Goal: Contribute content

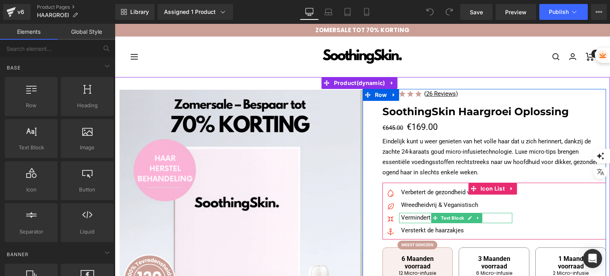
click at [488, 216] on p "Vermindert haaruitval" at bounding box center [456, 218] width 111 height 10
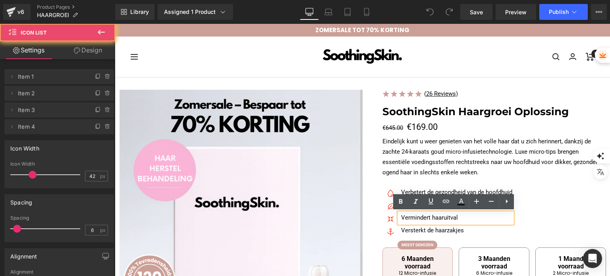
click at [534, 209] on div "Image Verbetert de gezondheid van de hoofdhuid Text Block Image Wreedheidvrij &…" at bounding box center [495, 214] width 224 height 52
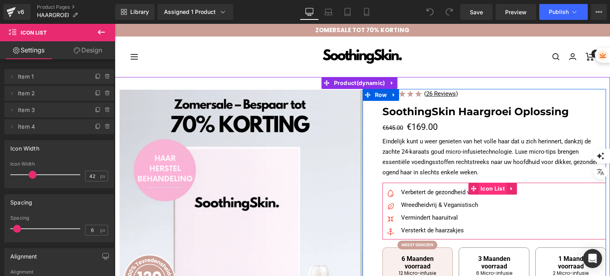
click at [491, 188] on span "Icon List" at bounding box center [493, 189] width 28 height 12
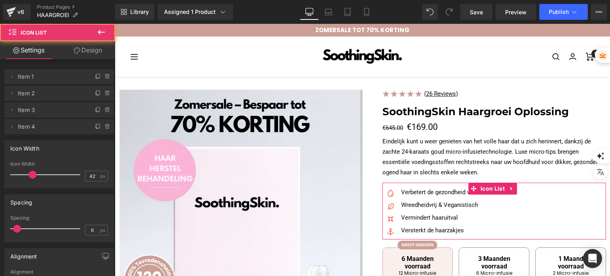
click at [91, 51] on link "Design" at bounding box center [88, 50] width 58 height 18
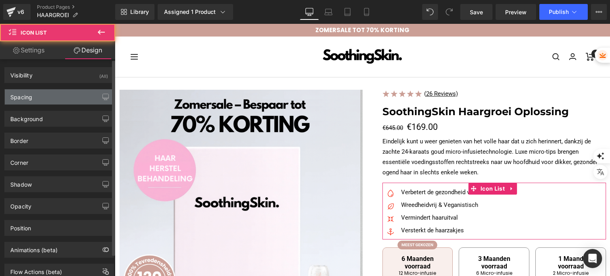
type input "12"
type input "0"
type input "12"
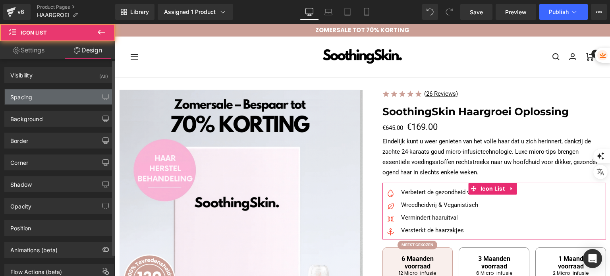
type input "0"
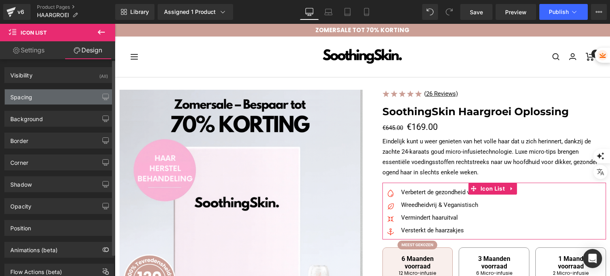
click at [46, 99] on div "Spacing" at bounding box center [59, 96] width 109 height 15
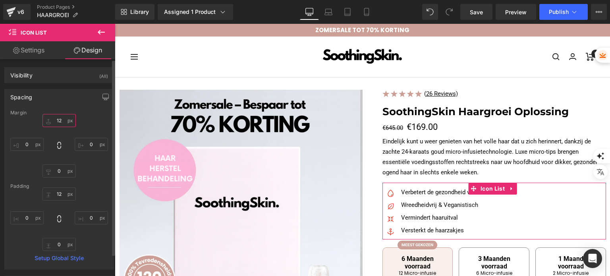
click at [58, 124] on input "12" at bounding box center [59, 120] width 33 height 13
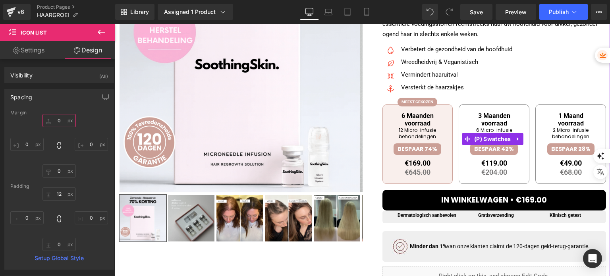
scroll to position [159, 0]
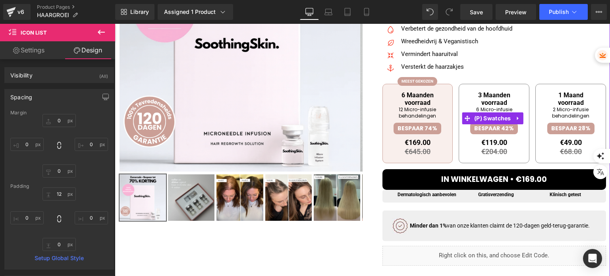
click at [459, 159] on span "3 Maanden voorraad 6 Micro-infusie behandelingen BESPAAR 42% €119.00 €204.00 In…" at bounding box center [494, 123] width 71 height 79
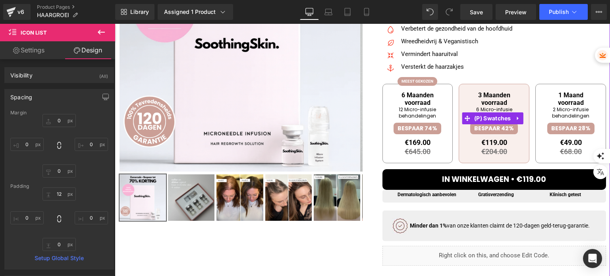
click at [453, 157] on div "6 Maanden voorraad 12 Micro-infusie behandelingen BESPAAR 74% €169.00 €645.00 €…" at bounding box center [495, 122] width 224 height 93
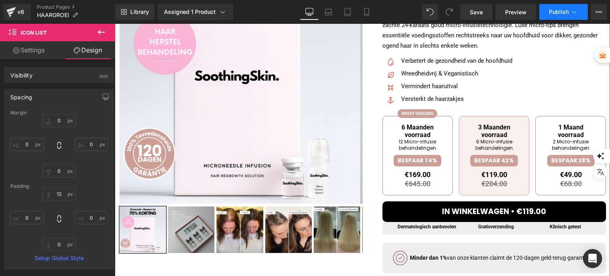
scroll to position [79, 0]
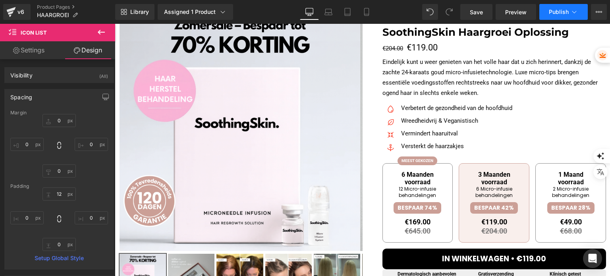
click at [557, 8] on button "Publish" at bounding box center [564, 12] width 48 height 16
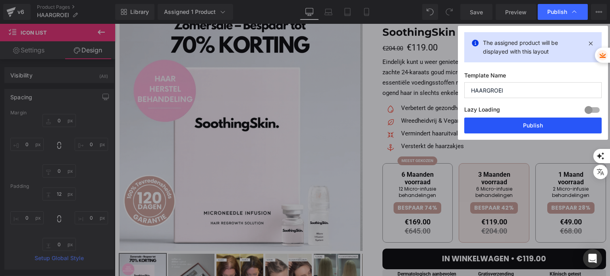
click at [523, 125] on button "Publish" at bounding box center [533, 126] width 137 height 16
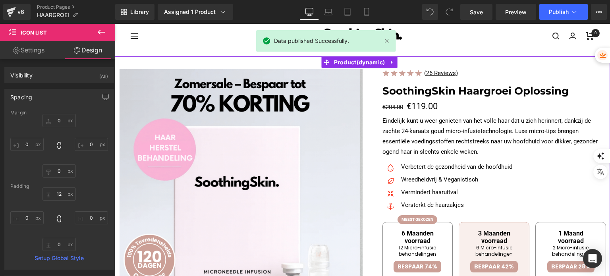
scroll to position [0, 0]
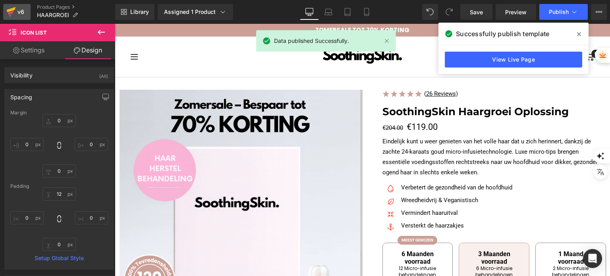
click at [12, 8] on icon at bounding box center [11, 12] width 10 height 20
